Goal: Information Seeking & Learning: Learn about a topic

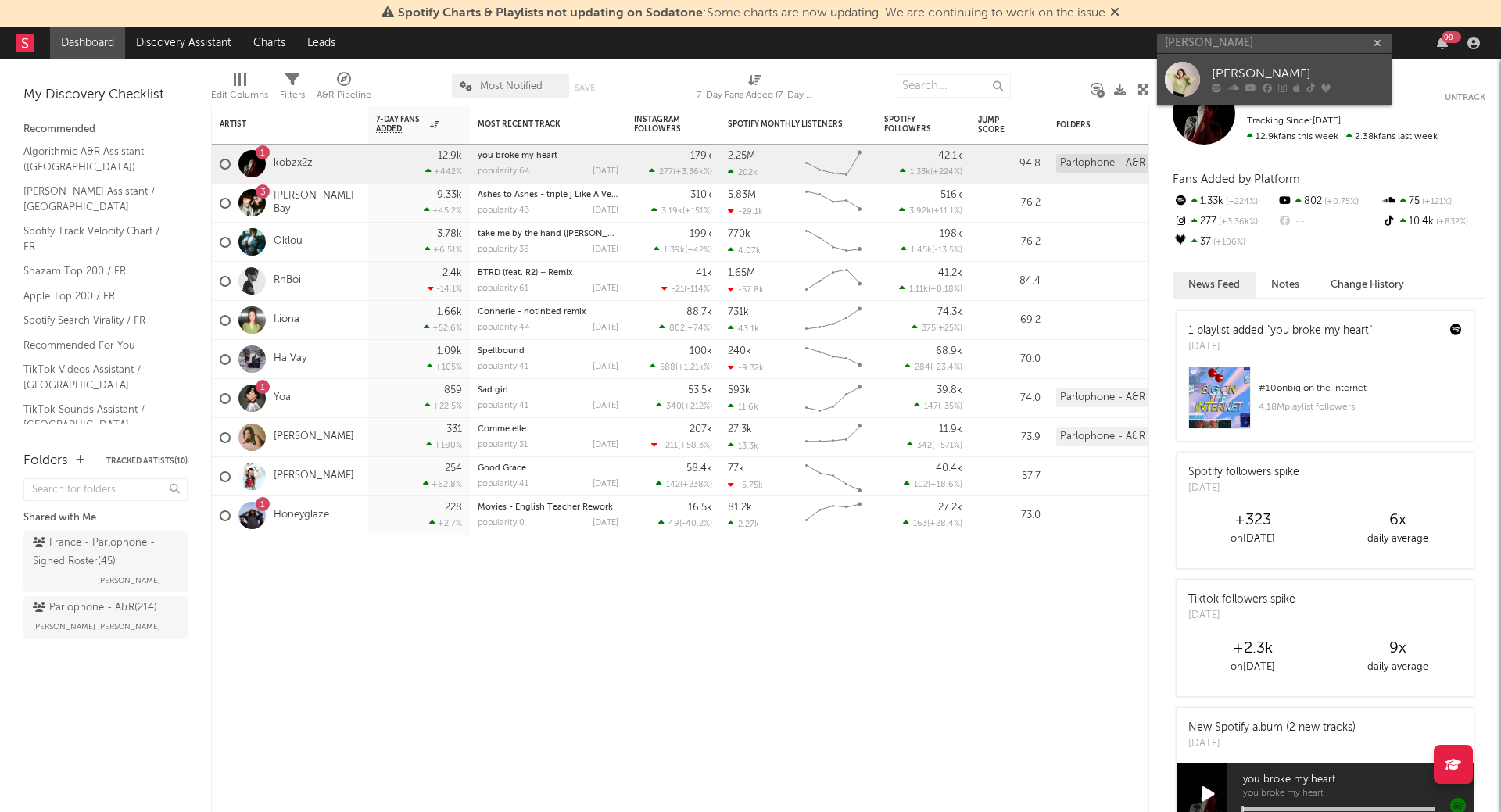
type input "[PERSON_NAME]"
click at [1239, 67] on div "[PERSON_NAME]" at bounding box center [1297, 74] width 172 height 19
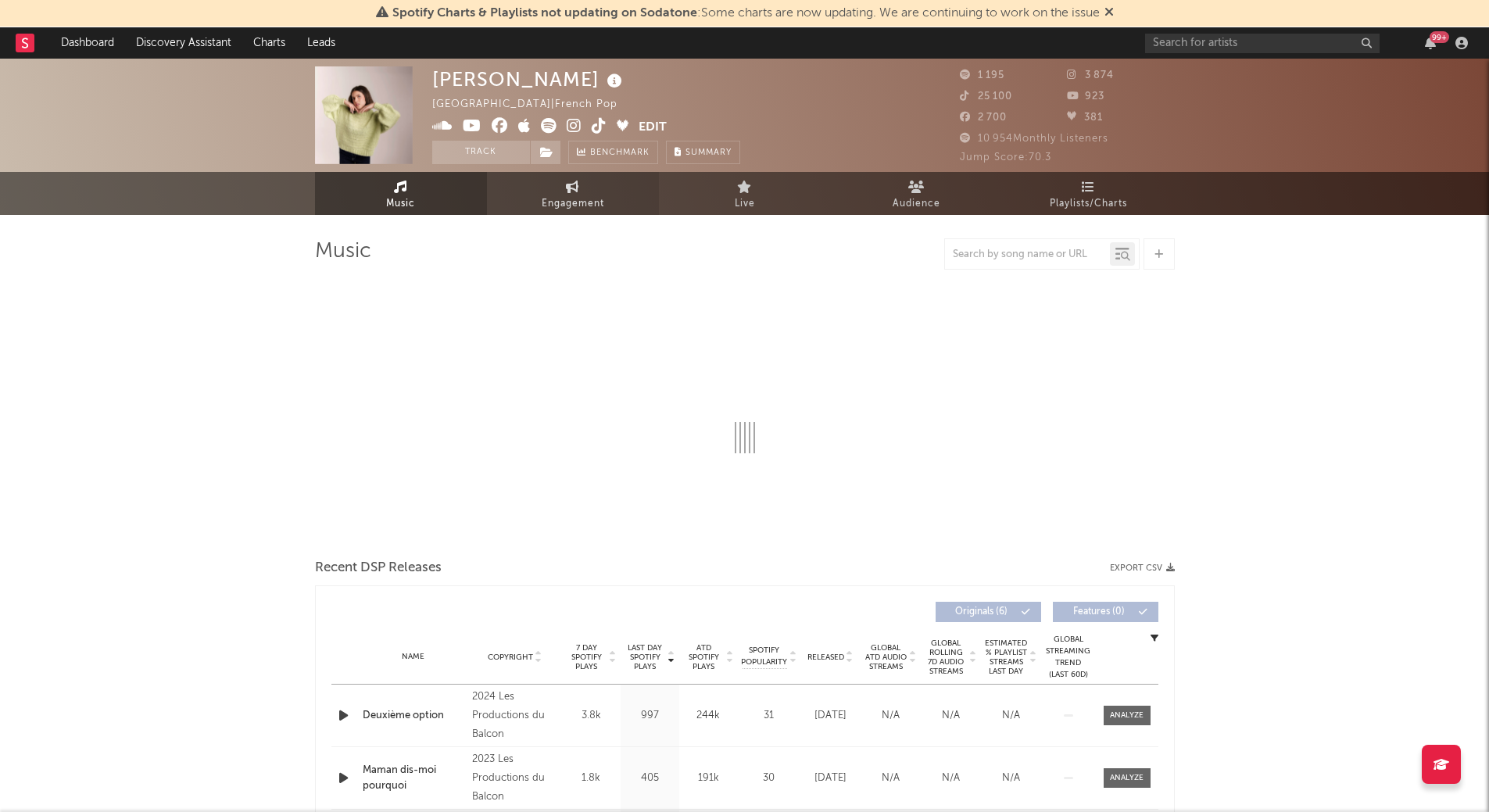
select select "6m"
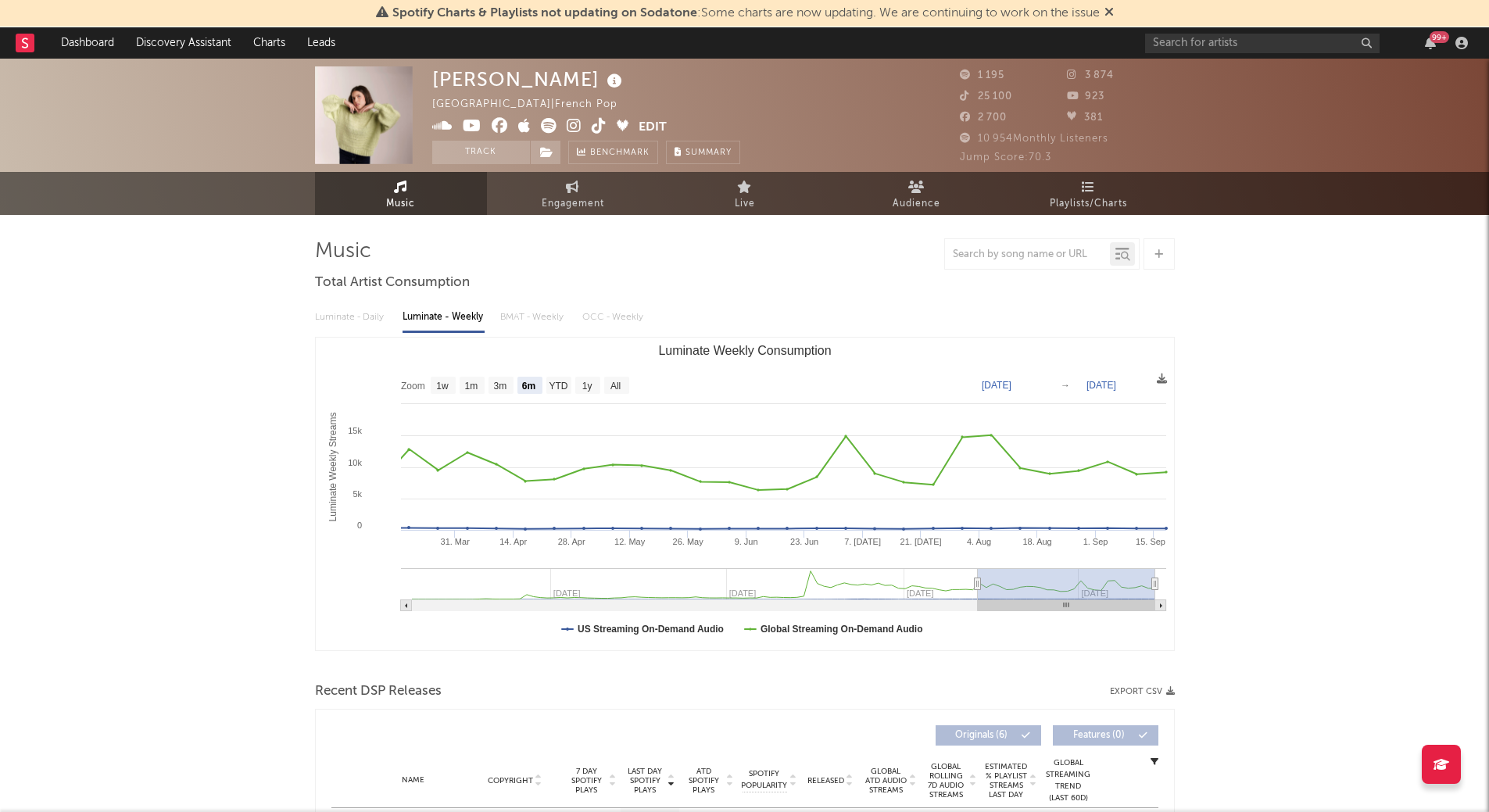
click at [1241, 32] on div "99 +" at bounding box center [1308, 43] width 328 height 31
click at [1240, 41] on input "text" at bounding box center [1262, 44] width 235 height 20
type input "emm"
click at [1240, 41] on input "emm" at bounding box center [1262, 44] width 235 height 20
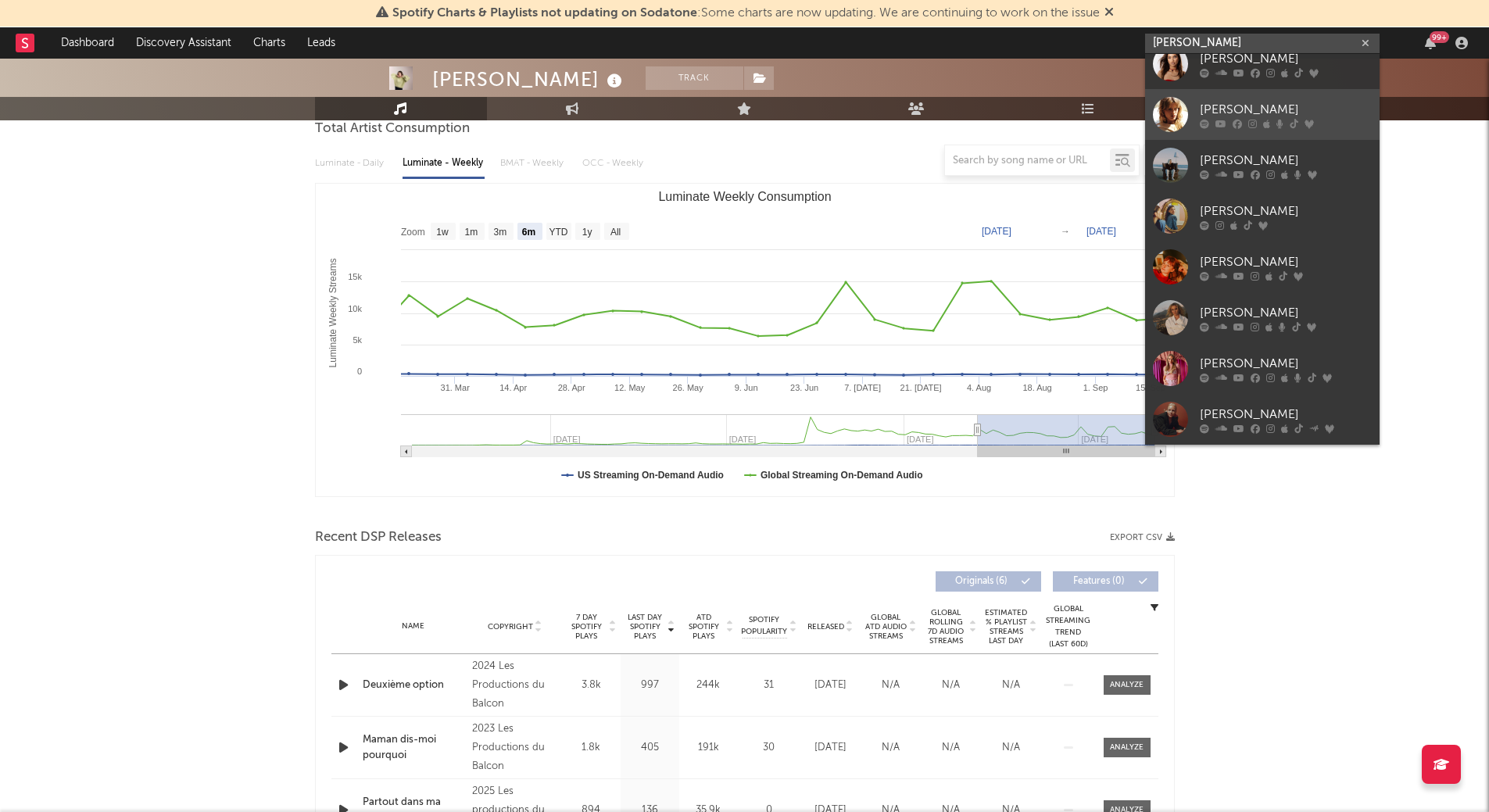
scroll to position [170, 0]
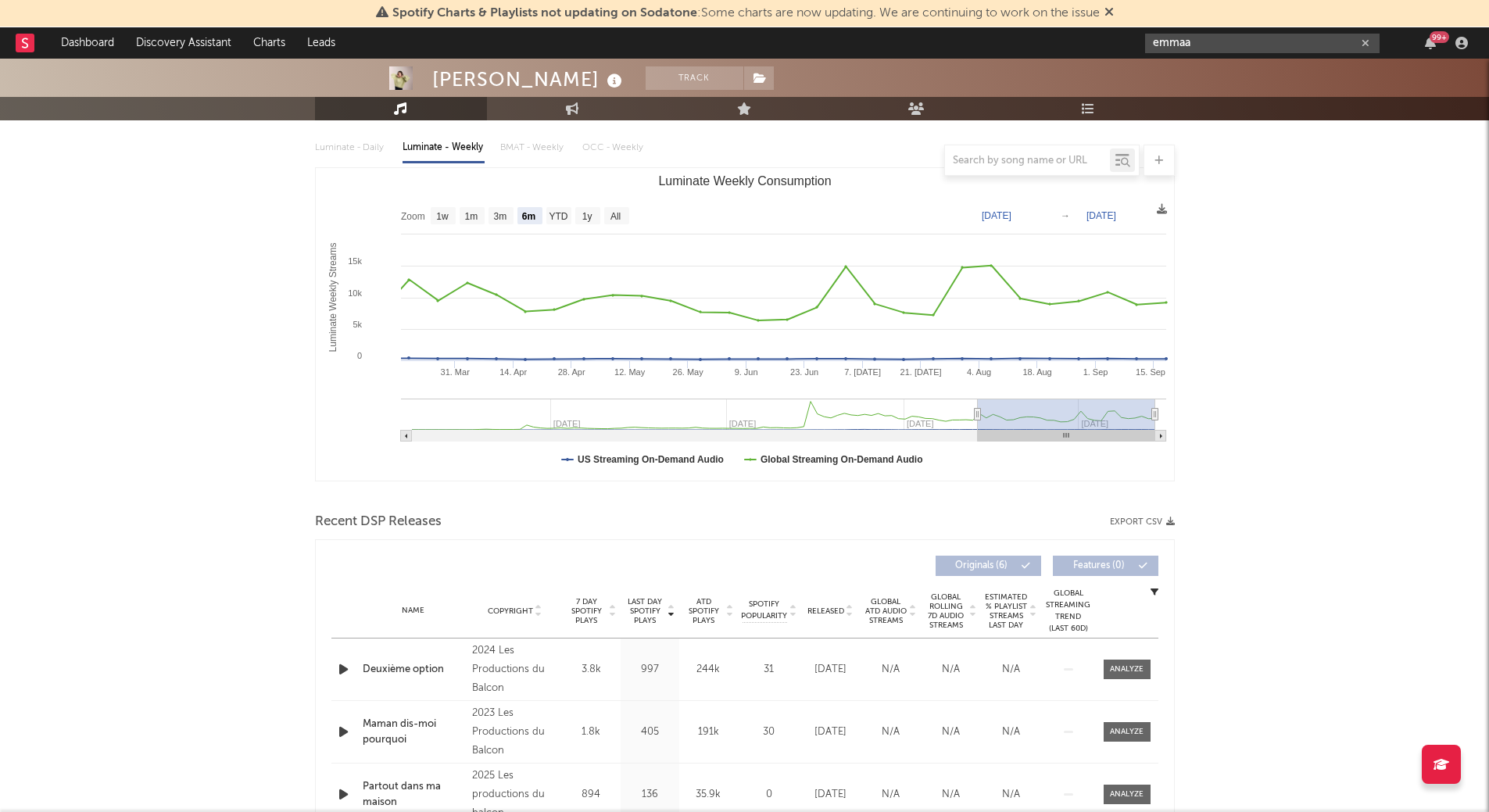
drag, startPoint x: 1400, startPoint y: 104, endPoint x: 1236, endPoint y: 40, distance: 176.0
click at [1236, 40] on input "emmaa" at bounding box center [1262, 44] width 235 height 20
type input "[PERSON_NAME]"
